Goal: Task Accomplishment & Management: Complete application form

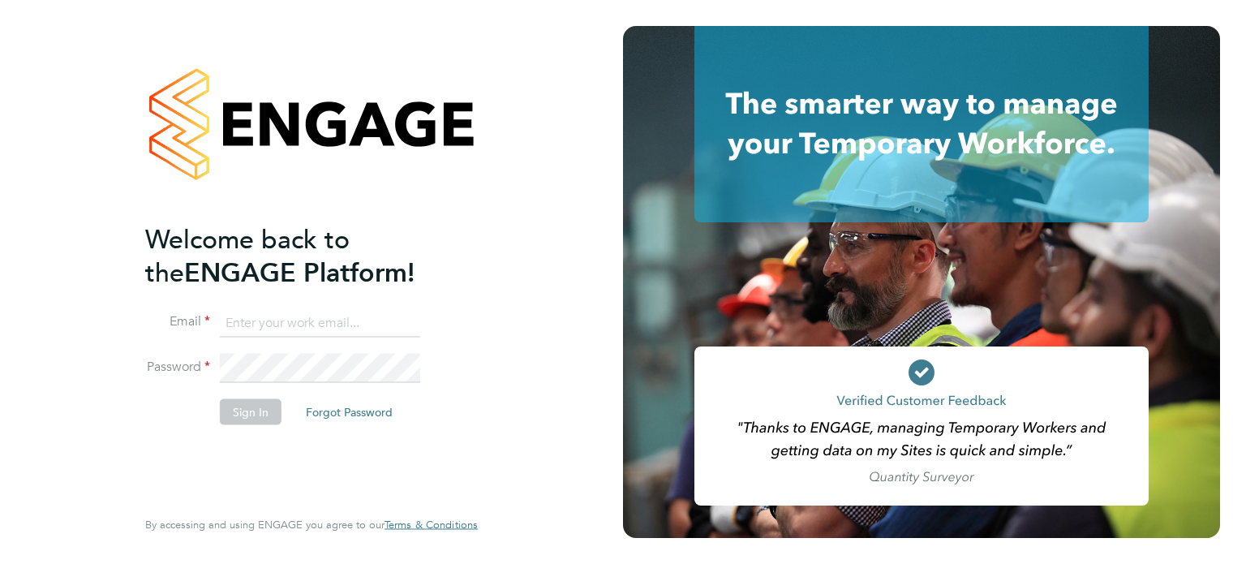
click at [304, 313] on input at bounding box center [320, 322] width 200 height 29
type input "[EMAIL_ADDRESS][DOMAIN_NAME]"
click at [243, 406] on button "Sign In" at bounding box center [251, 411] width 62 height 26
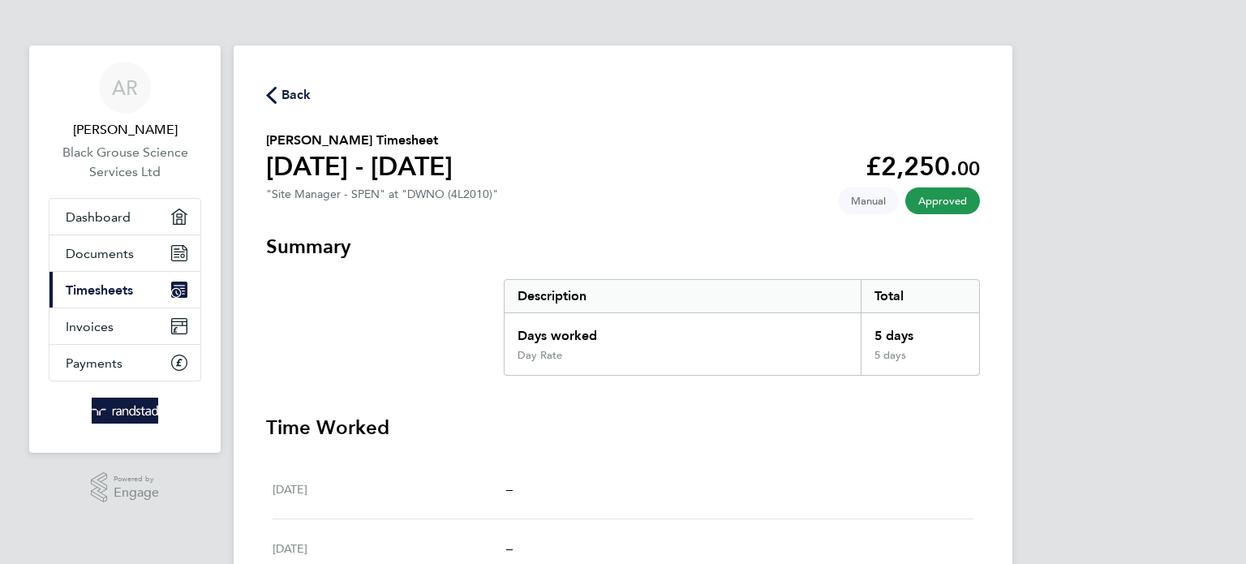
click at [108, 279] on link "Current page: Timesheets" at bounding box center [124, 290] width 151 height 36
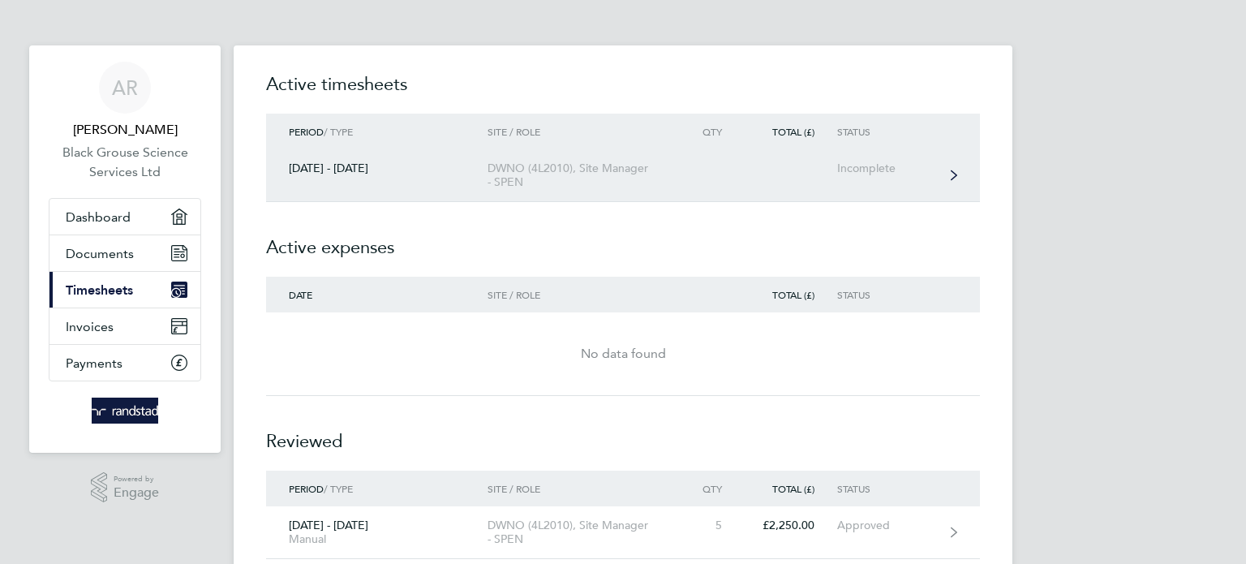
click at [882, 161] on div "Incomplete" at bounding box center [887, 168] width 100 height 14
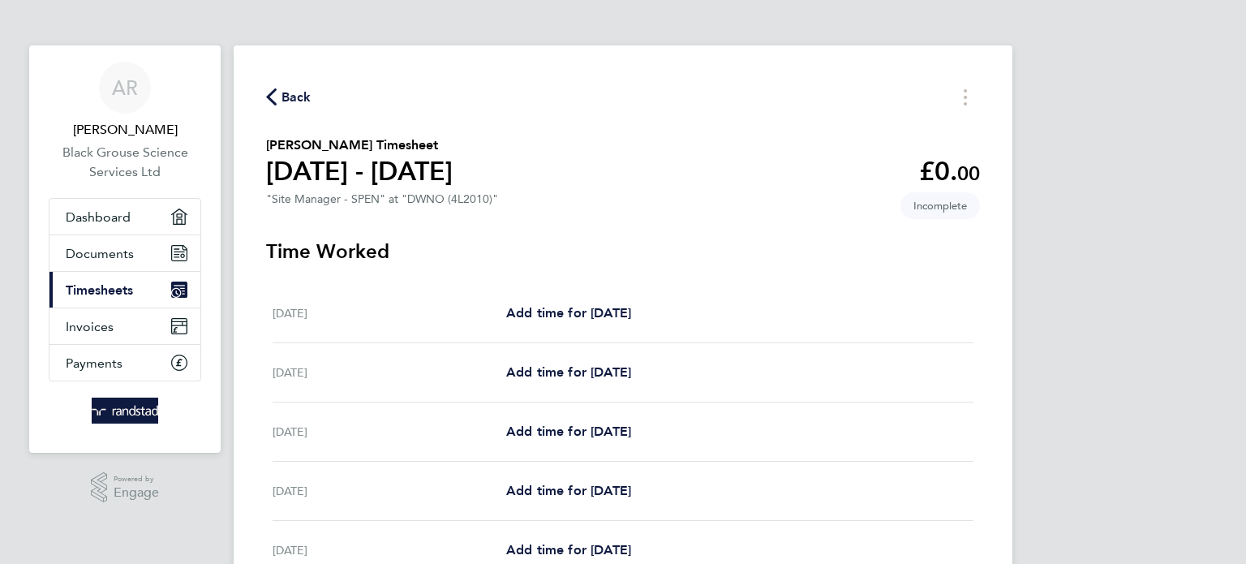
scroll to position [81, 0]
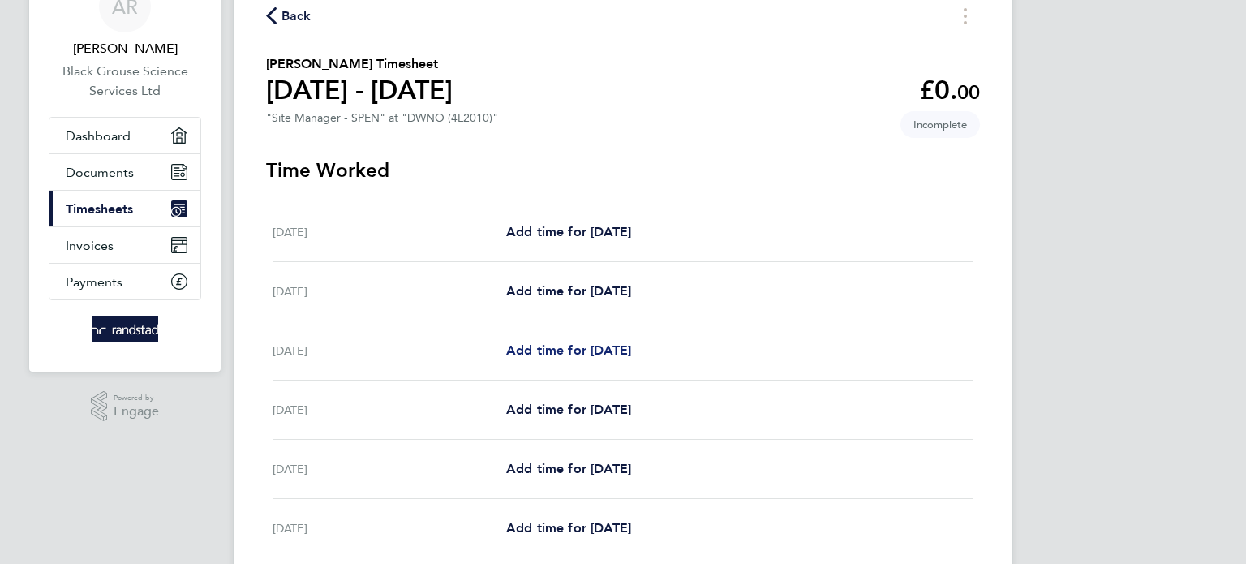
click at [587, 349] on span "Add time for [DATE]" at bounding box center [568, 349] width 125 height 15
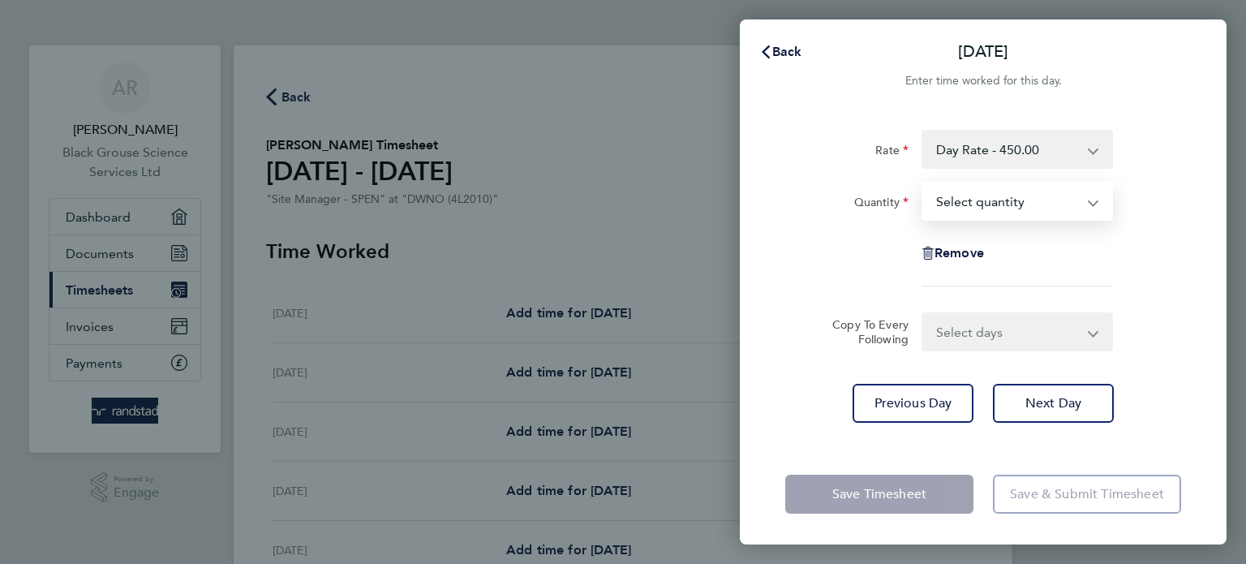
click at [965, 204] on select "Select quantity 0.5 1" at bounding box center [1007, 201] width 169 height 36
select select "1"
click at [923, 183] on select "Select quantity 0.5 1" at bounding box center [1007, 201] width 169 height 36
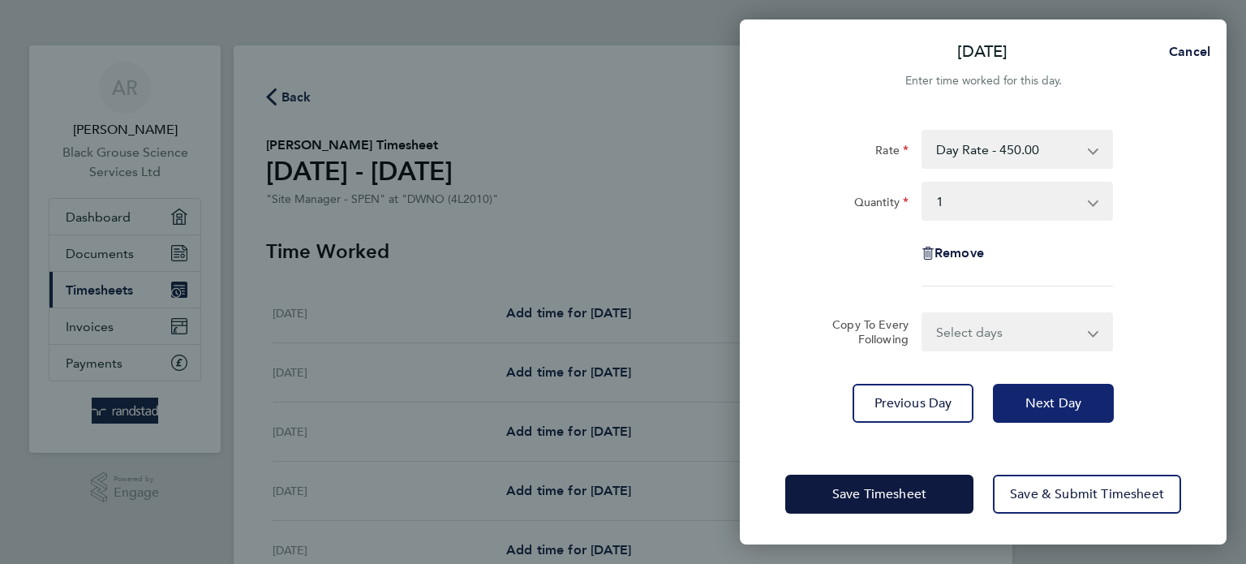
click at [1052, 402] on span "Next Day" at bounding box center [1054, 403] width 56 height 16
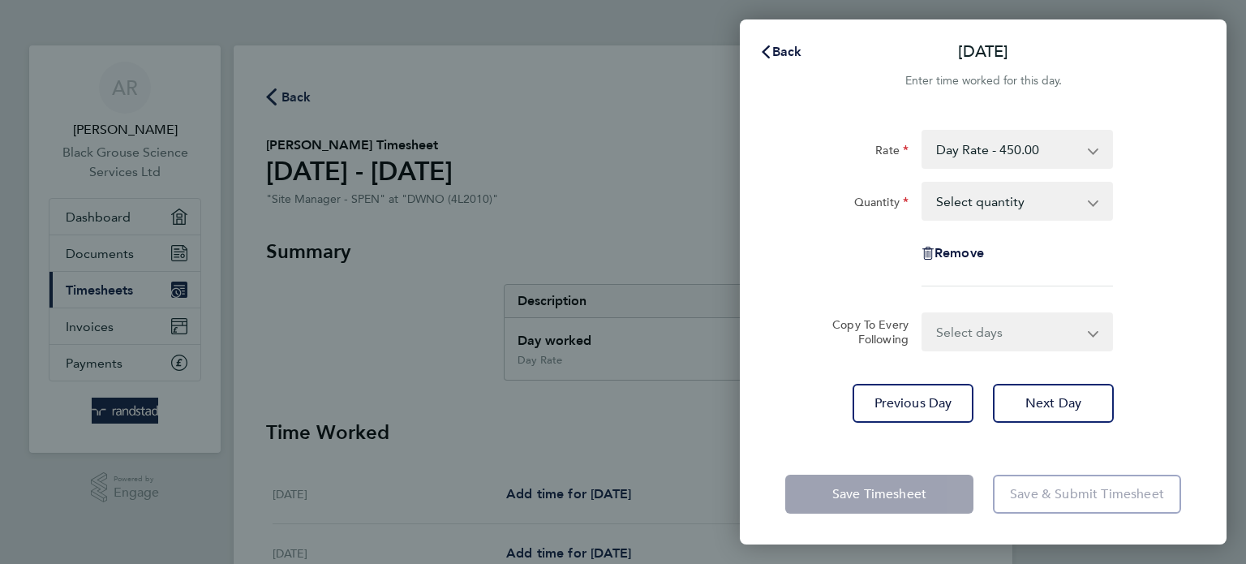
click at [960, 199] on select "Select quantity 0.5 1" at bounding box center [1007, 201] width 169 height 36
select select "1"
click at [923, 183] on select "Select quantity 0.5 1" at bounding box center [1007, 201] width 169 height 36
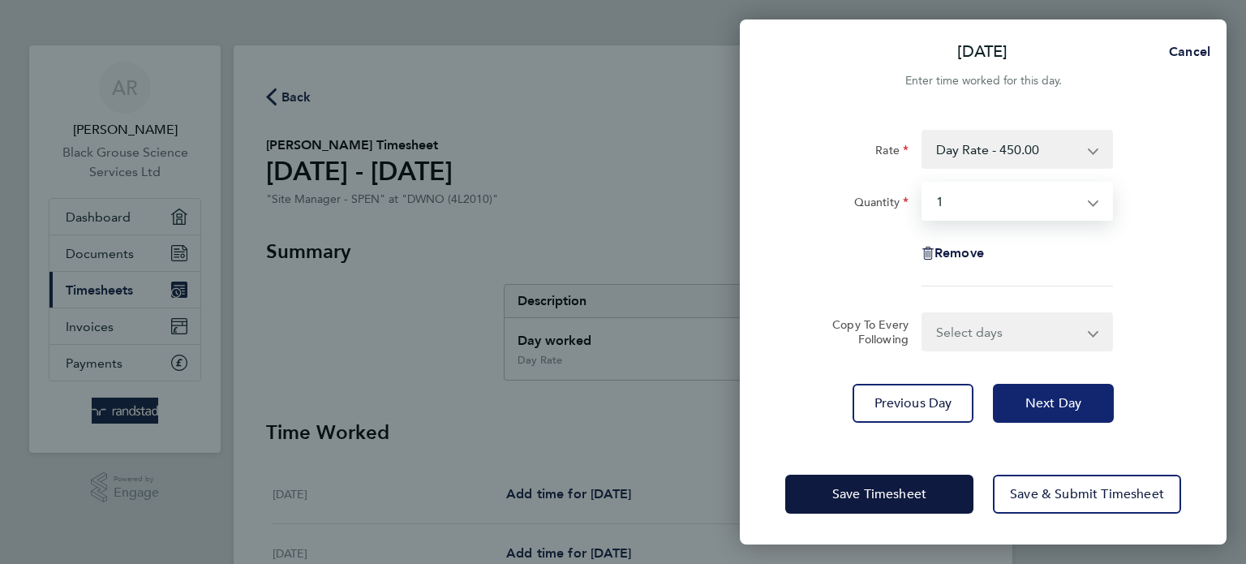
click at [1053, 402] on span "Next Day" at bounding box center [1054, 403] width 56 height 16
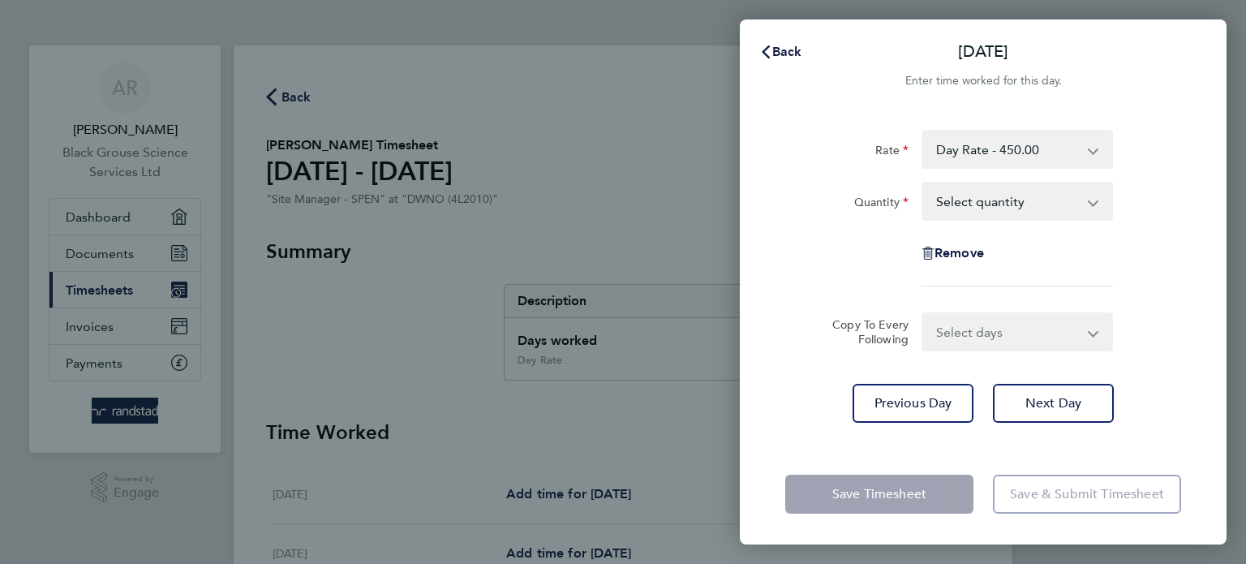
click at [971, 204] on select "Select quantity 0.5 1" at bounding box center [1007, 201] width 169 height 36
select select "1"
click at [923, 183] on select "Select quantity 0.5 1" at bounding box center [1007, 201] width 169 height 36
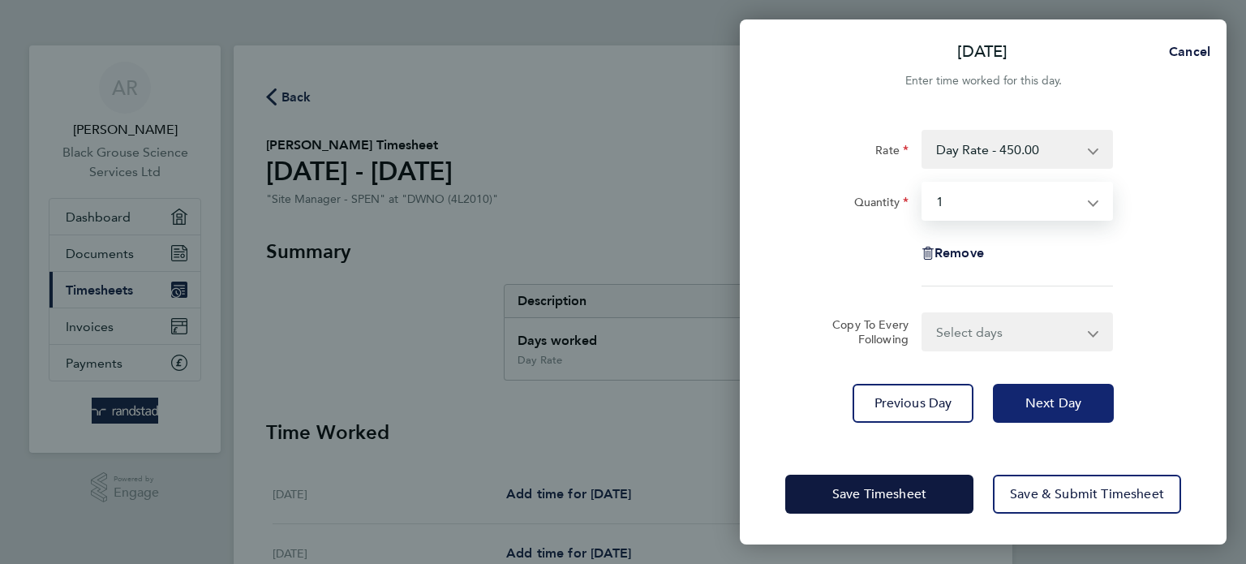
click at [1043, 400] on span "Next Day" at bounding box center [1054, 403] width 56 height 16
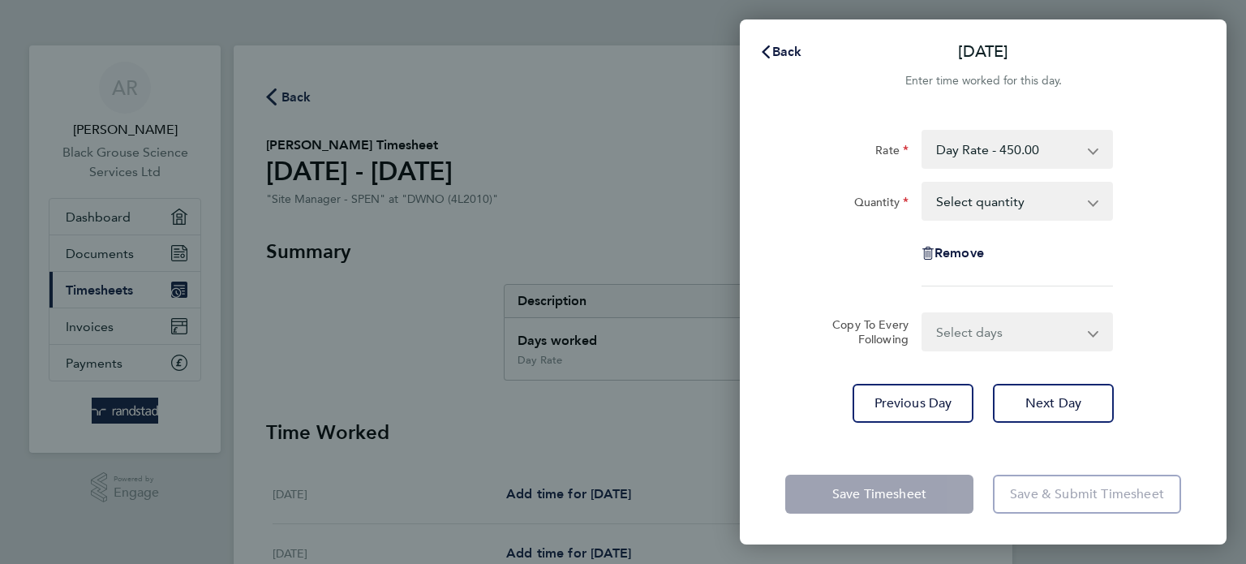
click at [967, 205] on select "Select quantity 0.5 1" at bounding box center [1007, 201] width 169 height 36
select select "0.5"
click at [923, 183] on select "Select quantity 0.5 1" at bounding box center [1007, 201] width 169 height 36
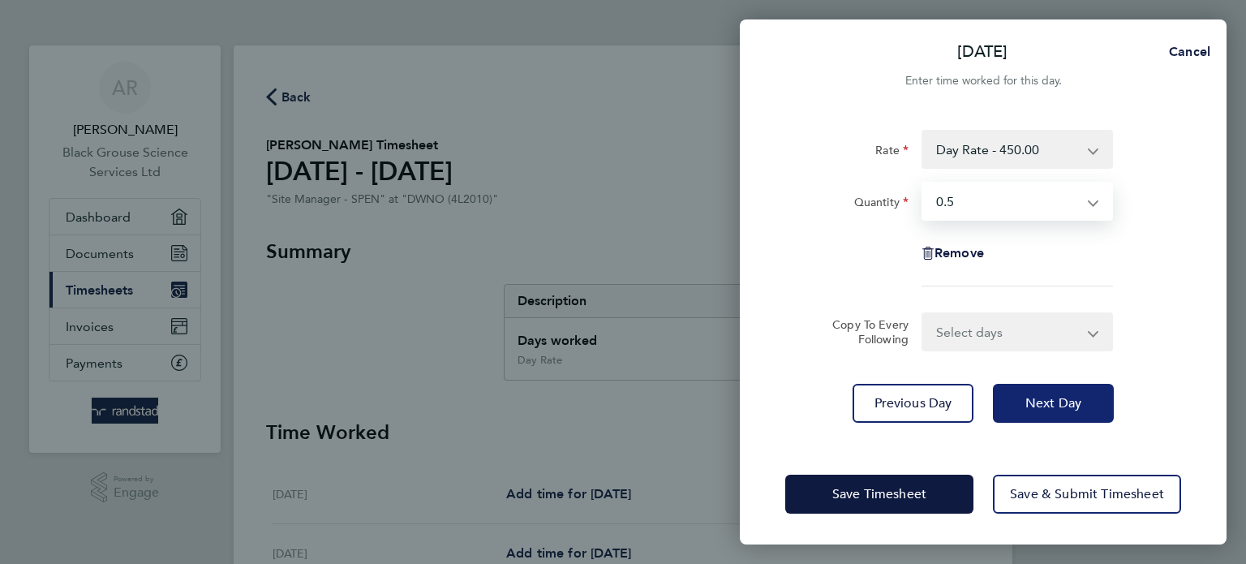
click at [1057, 402] on span "Next Day" at bounding box center [1054, 403] width 56 height 16
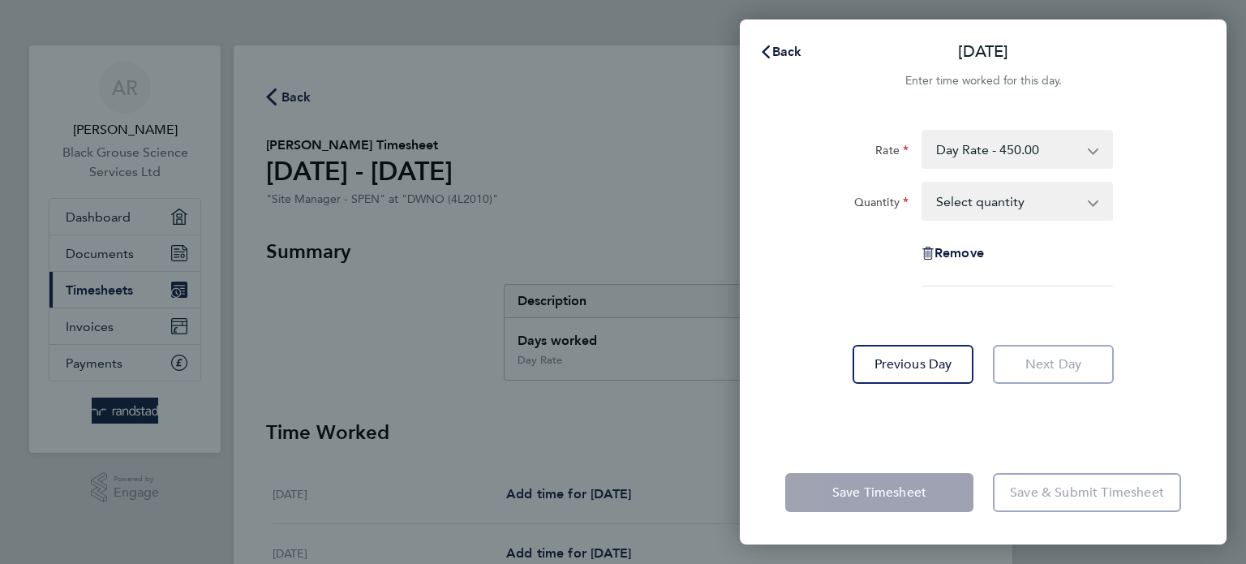
click at [873, 489] on app-form-button "Save Timesheet" at bounding box center [884, 492] width 198 height 39
click at [917, 489] on app-form-button "Save Timesheet" at bounding box center [884, 492] width 198 height 39
click at [988, 204] on select "Select quantity 0.5 1" at bounding box center [1007, 201] width 169 height 36
select select "1"
click at [923, 183] on select "Select quantity 0.5 1" at bounding box center [1007, 201] width 169 height 36
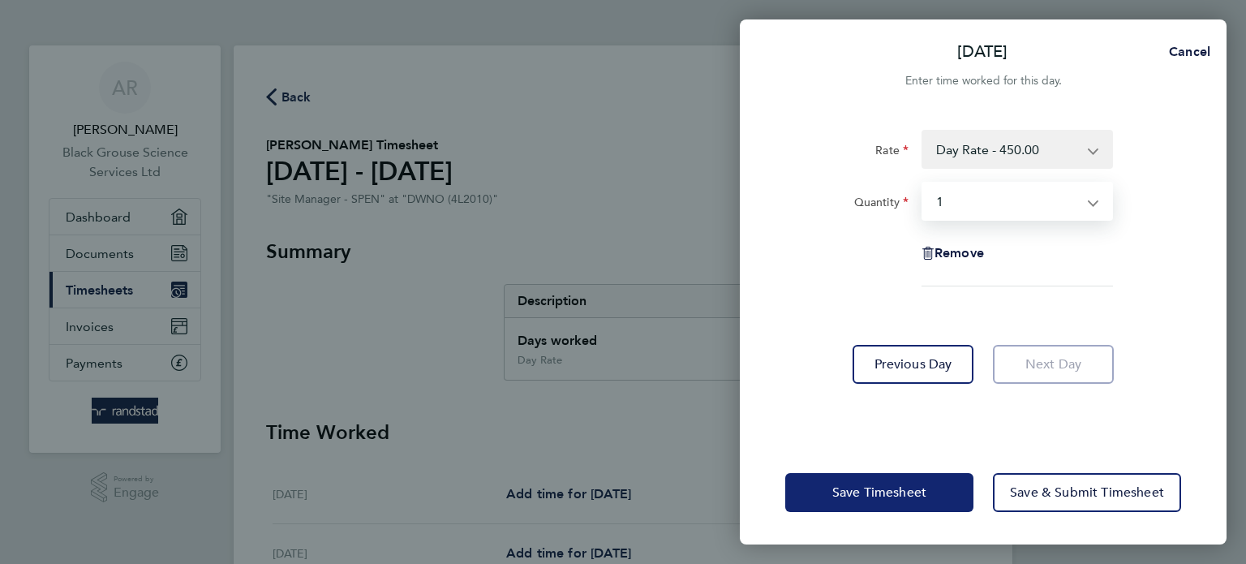
click at [893, 491] on span "Save Timesheet" at bounding box center [879, 492] width 94 height 16
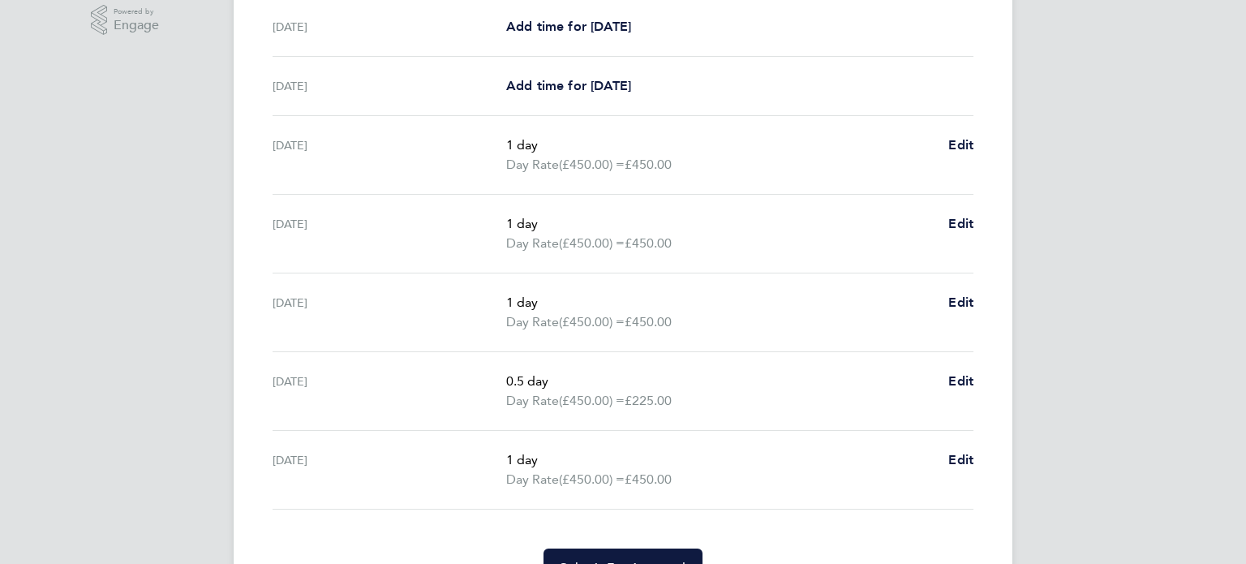
scroll to position [555, 0]
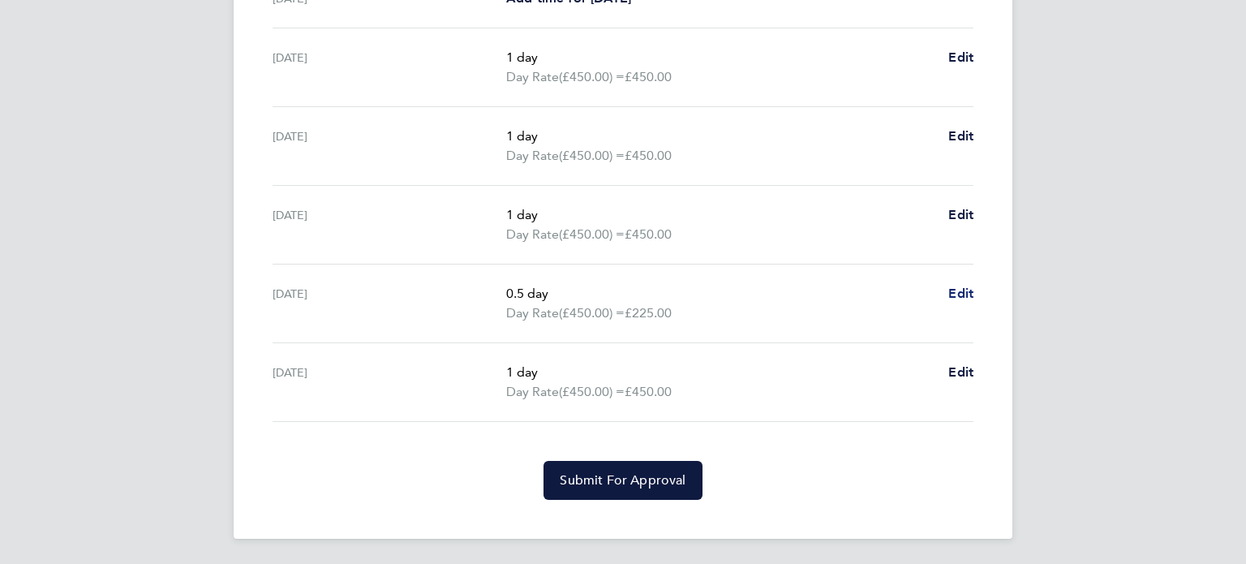
click at [968, 291] on span "Edit" at bounding box center [960, 293] width 25 height 15
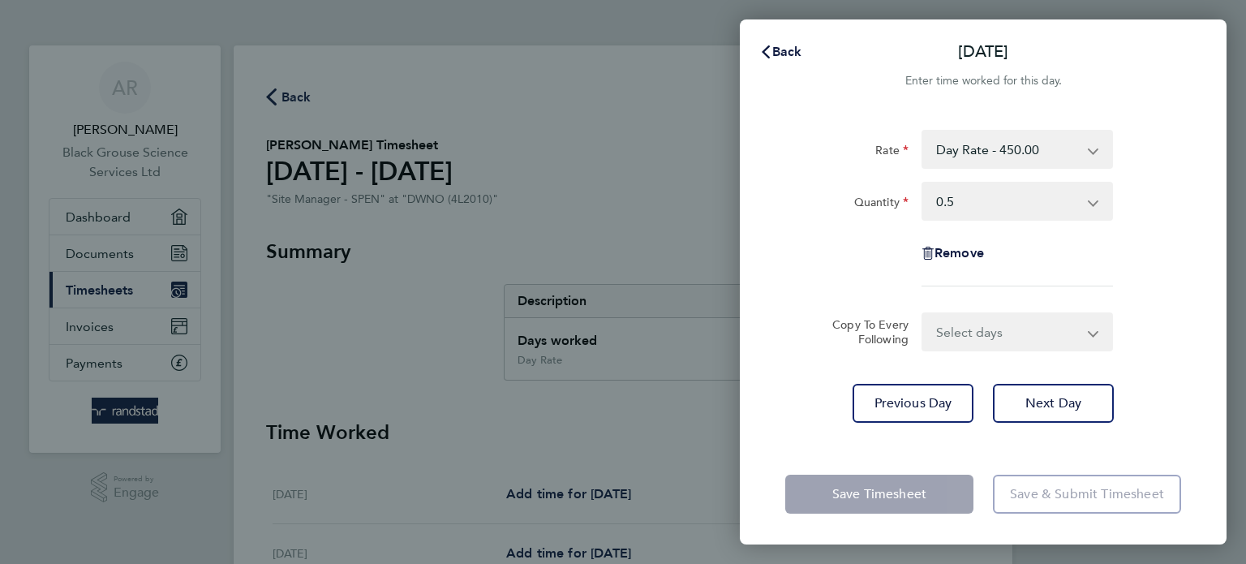
click at [935, 200] on select "Select quantity 0.5 1" at bounding box center [1007, 201] width 169 height 36
select select "1"
click at [923, 183] on select "Select quantity 0.5 1" at bounding box center [1007, 201] width 169 height 36
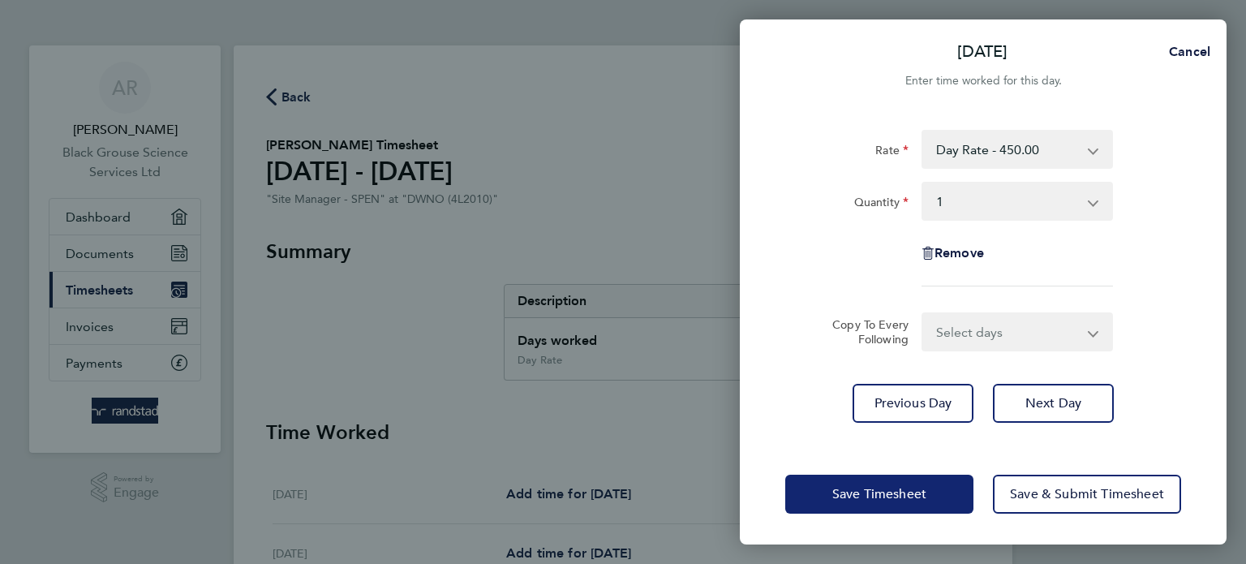
click at [871, 490] on span "Save Timesheet" at bounding box center [879, 494] width 94 height 16
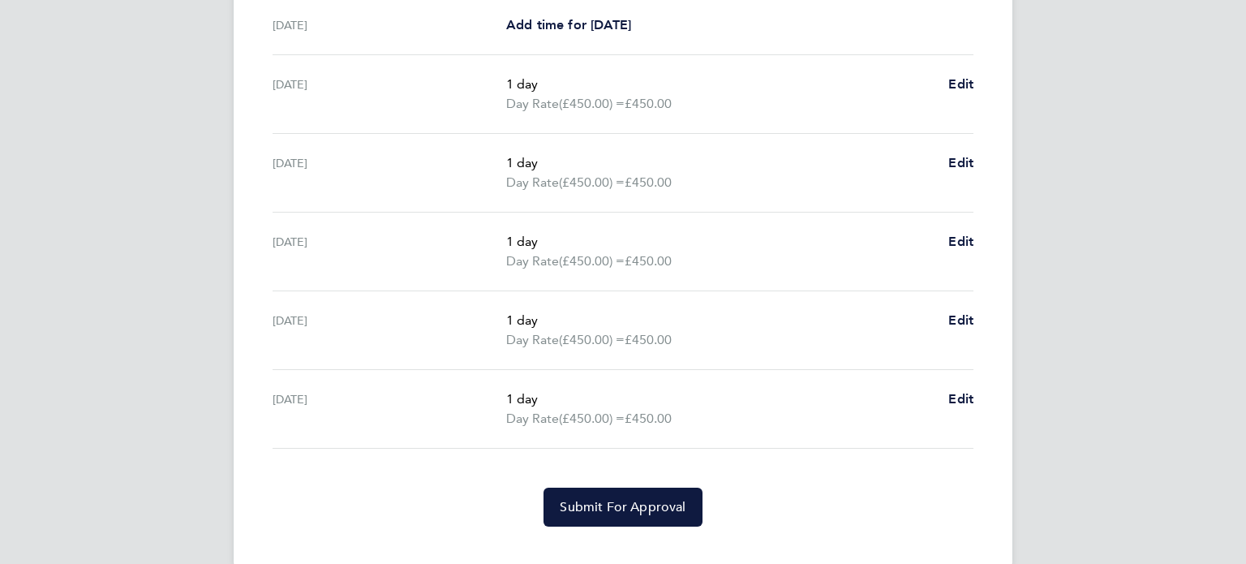
scroll to position [555, 0]
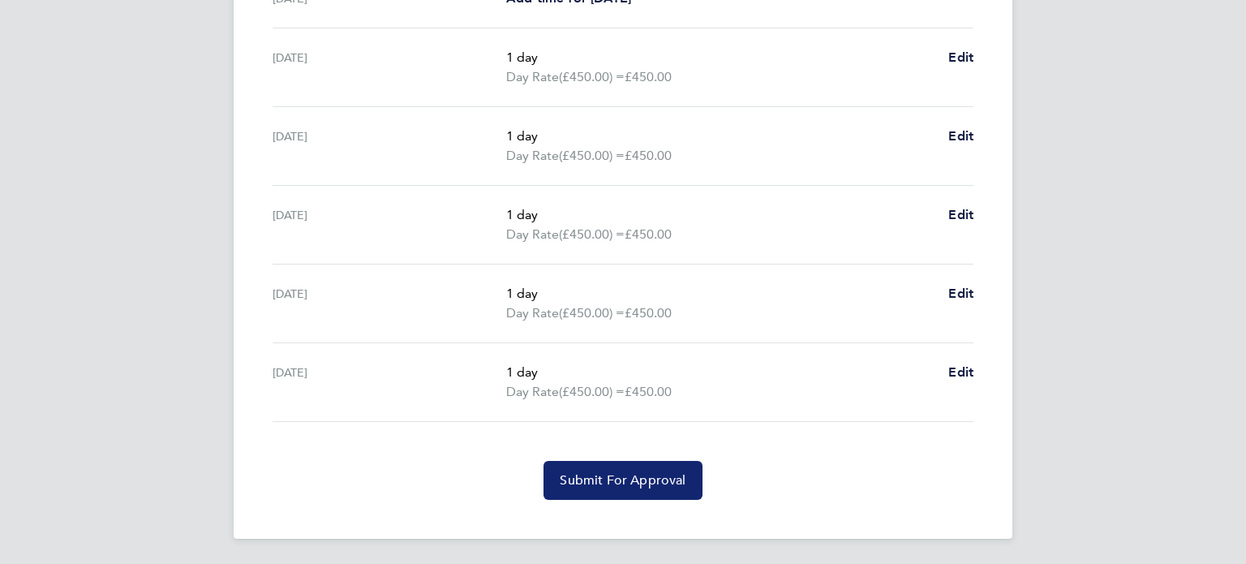
click at [613, 480] on span "Submit For Approval" at bounding box center [623, 480] width 126 height 16
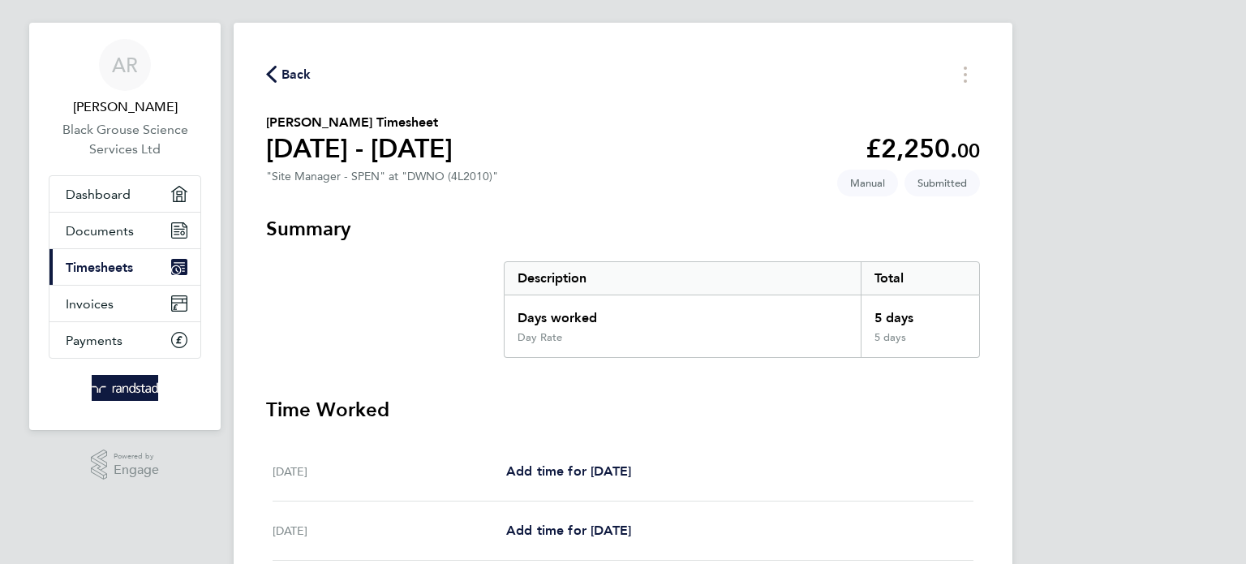
scroll to position [0, 0]
